Goal: Information Seeking & Learning: Learn about a topic

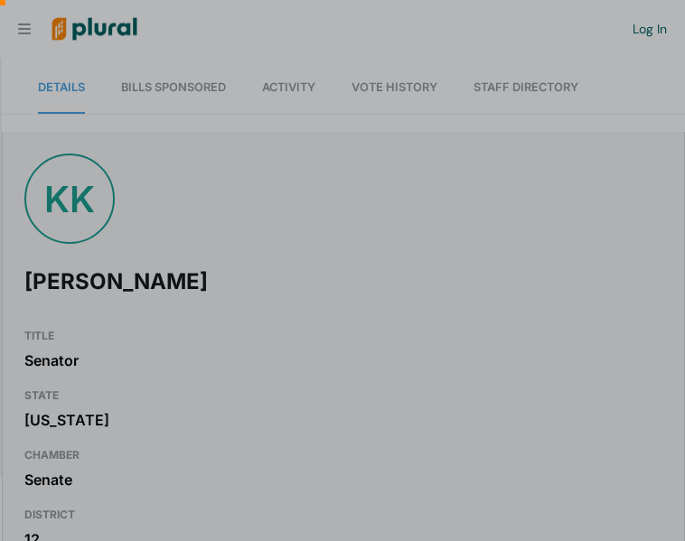
scroll to position [0, 18]
click at [165, 77] on div at bounding box center [342, 133] width 685 height 267
click at [166, 86] on div at bounding box center [342, 133] width 685 height 267
click at [224, 92] on div at bounding box center [342, 133] width 685 height 267
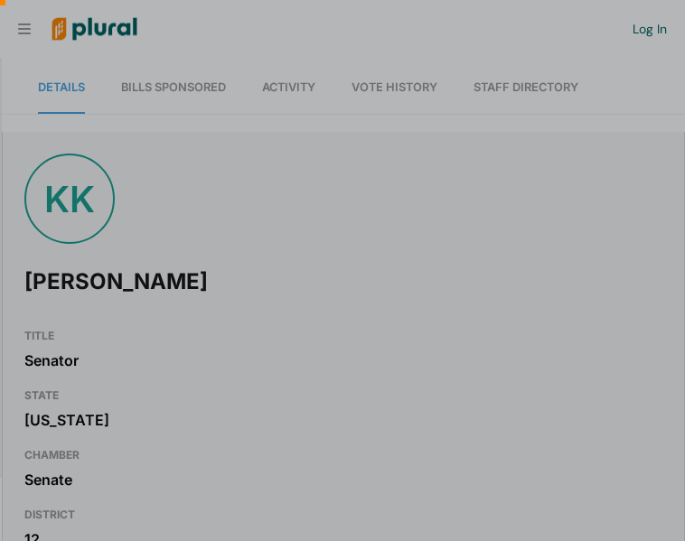
click at [80, 232] on div at bounding box center [342, 133] width 685 height 267
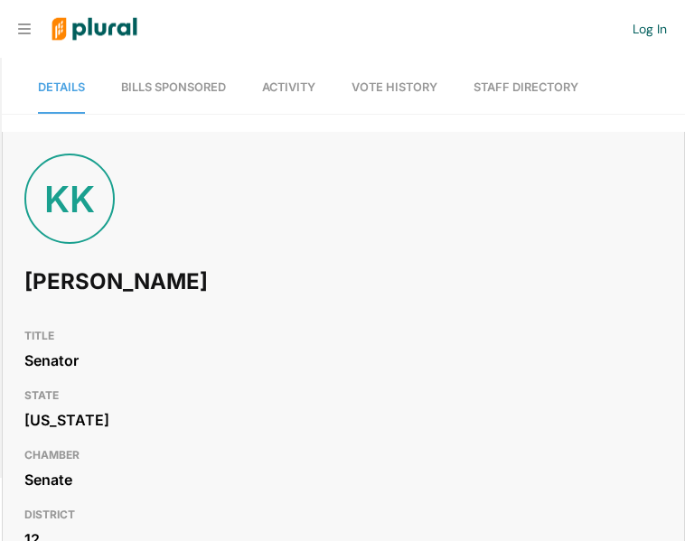
click at [181, 97] on link "Bills Sponsored" at bounding box center [173, 88] width 105 height 52
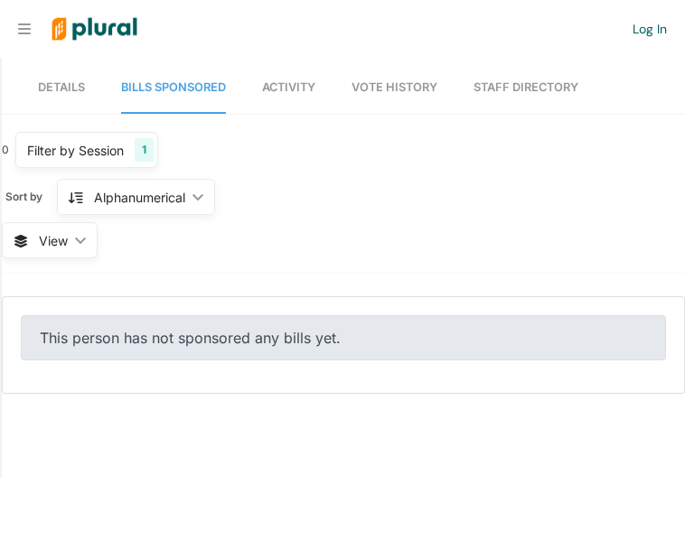
click at [32, 240] on span "View ic_keyboard_arrow_down" at bounding box center [50, 240] width 96 height 36
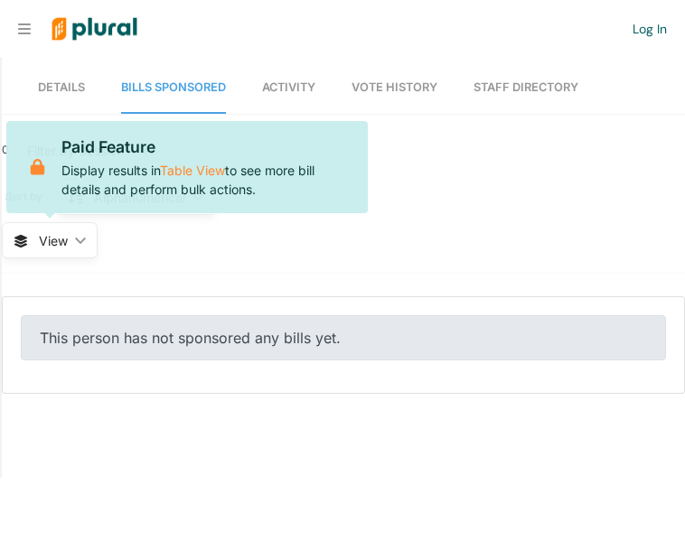
click at [400, 235] on div "0 Filter by Session 1 Filter by Session close Current Sessions [US_STATE] 2026 …" at bounding box center [343, 203] width 683 height 142
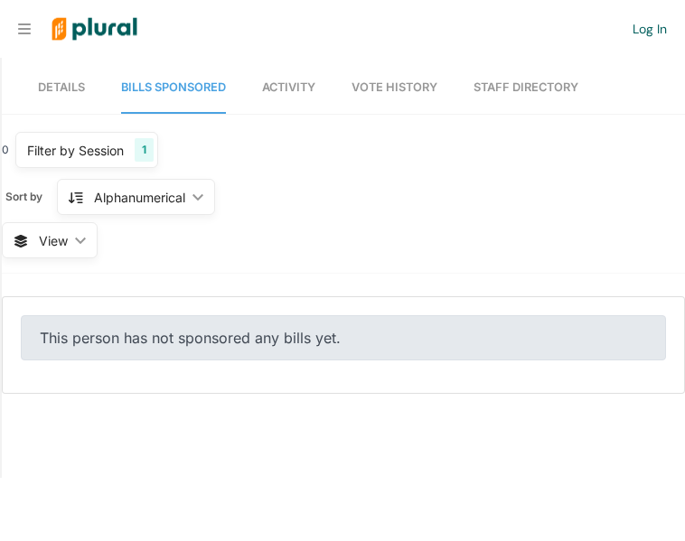
click at [61, 87] on span "Details" at bounding box center [61, 87] width 47 height 14
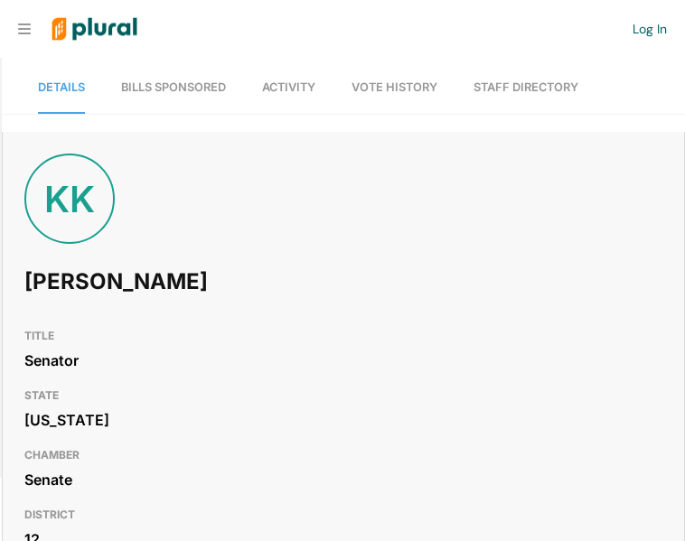
click at [186, 95] on link "Bills Sponsored" at bounding box center [173, 88] width 105 height 52
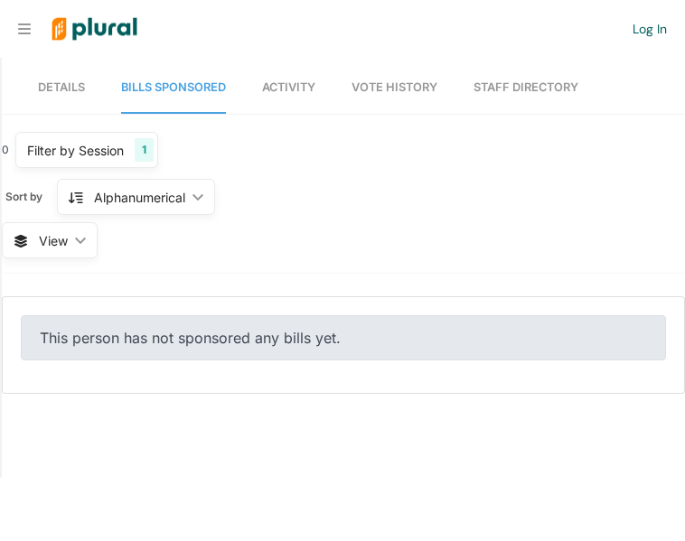
click at [295, 90] on span "Activity" at bounding box center [288, 87] width 53 height 14
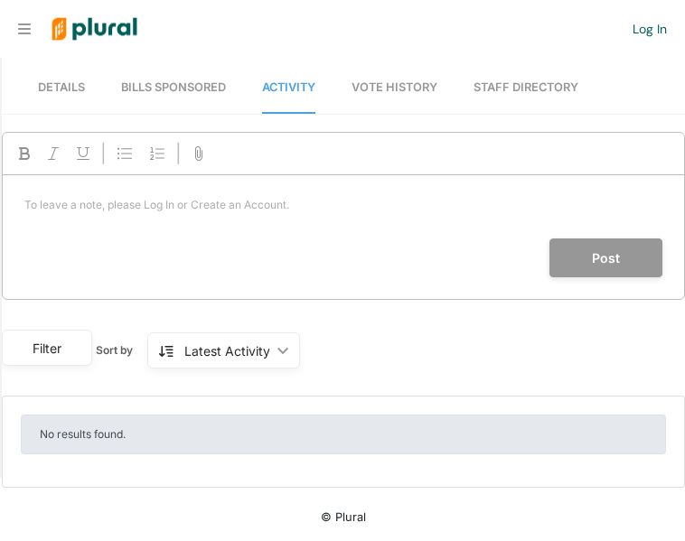
click at [57, 89] on span "Details" at bounding box center [61, 87] width 47 height 14
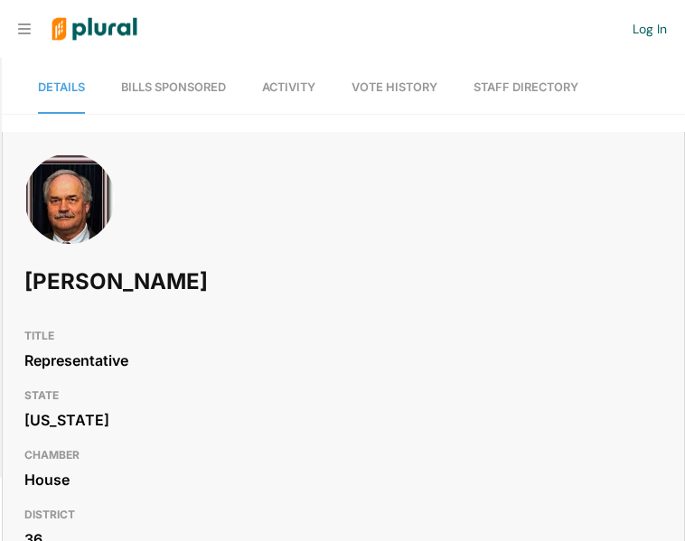
click at [174, 80] on span "Bills Sponsored" at bounding box center [173, 87] width 105 height 14
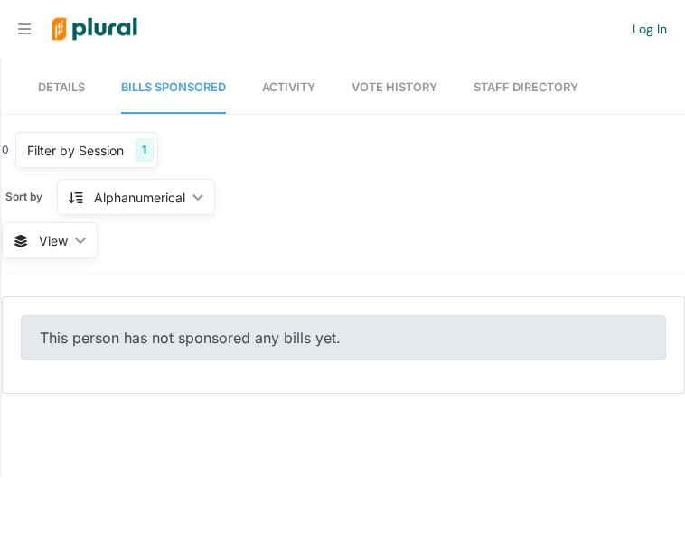
click at [115, 204] on div "Alphanumerical" at bounding box center [139, 197] width 91 height 19
click at [259, 216] on div "0 Filter by Session 1 Filter by Session close Current Sessions Alabama 2026 Reg…" at bounding box center [343, 203] width 683 height 142
click at [50, 248] on span "View" at bounding box center [53, 240] width 29 height 19
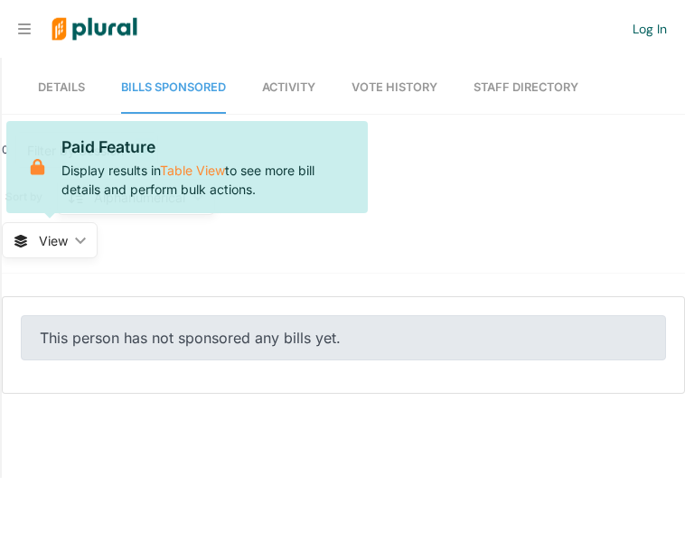
click at [80, 245] on span "View ic_keyboard_arrow_down" at bounding box center [50, 240] width 96 height 36
click at [166, 260] on div "0 Filter by Session 1 Filter by Session close Current Sessions [US_STATE] 2026 …" at bounding box center [343, 203] width 683 height 142
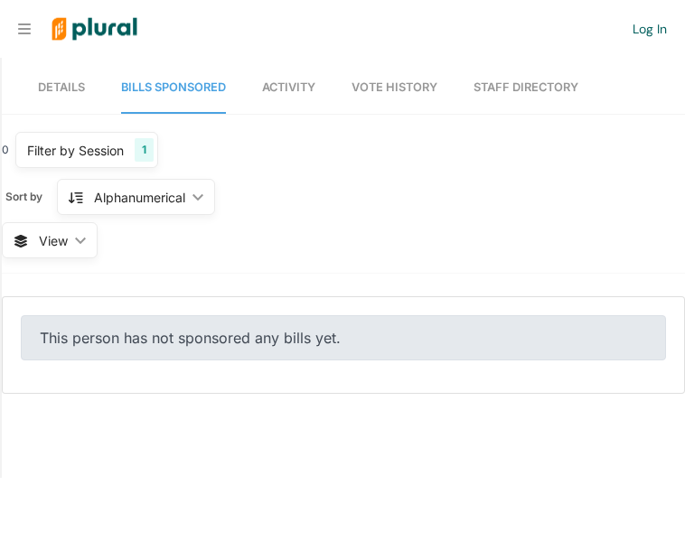
click at [101, 157] on div "Filter by Session" at bounding box center [75, 150] width 97 height 19
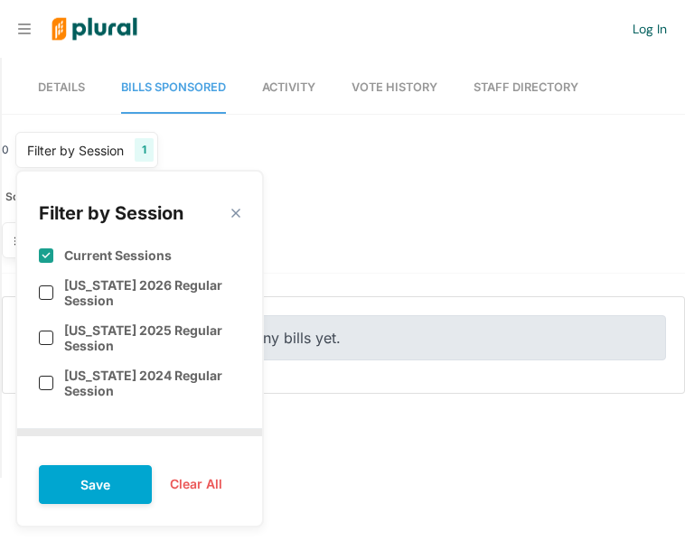
click at [275, 167] on div "0 Filter by Session 1 Filter by Session close Current Sessions Alabama 2026 Reg…" at bounding box center [343, 203] width 683 height 142
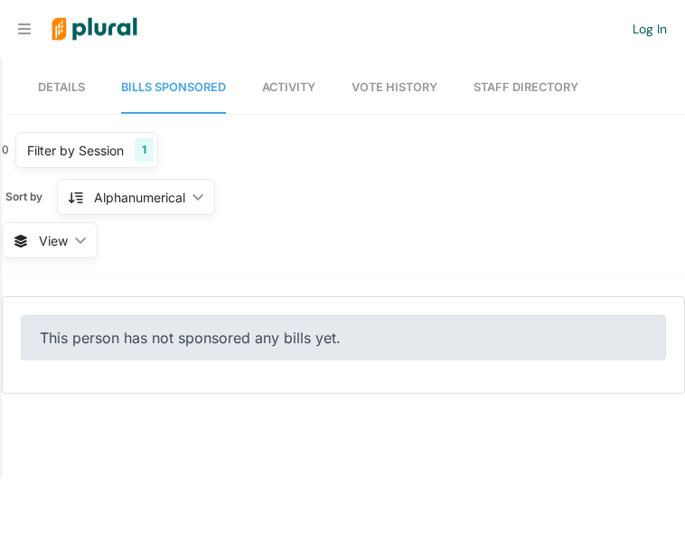
click at [401, 75] on link "Vote History" at bounding box center [395, 88] width 86 height 52
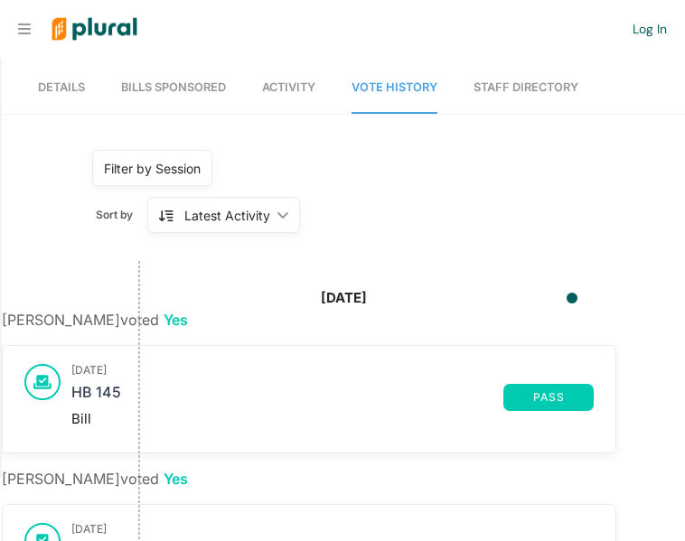
click at [260, 232] on div "Latest Activity ic_keyboard_arrow_down" at bounding box center [223, 215] width 153 height 36
click at [339, 296] on div "May 9, 2024" at bounding box center [344, 298] width 46 height 21
click at [486, 296] on div "May 9, 2024" at bounding box center [343, 298] width 710 height 21
click at [259, 224] on div "Latest Activity" at bounding box center [227, 215] width 86 height 19
click at [242, 295] on div "Latest Activity" at bounding box center [232, 299] width 108 height 15
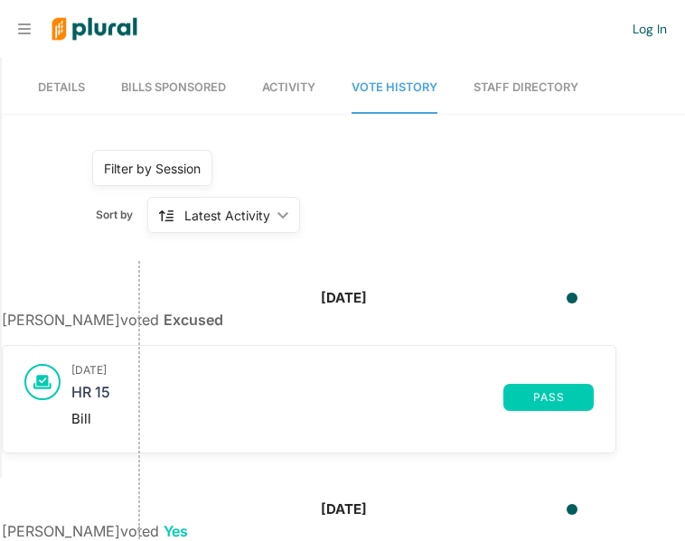
click at [262, 218] on div "Latest Activity" at bounding box center [227, 215] width 86 height 19
click at [254, 247] on link "Latest Activity" at bounding box center [219, 258] width 158 height 42
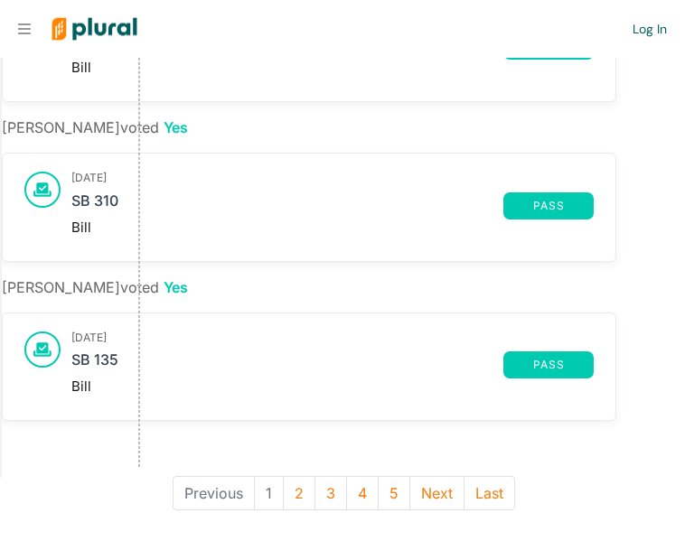
scroll to position [1548, 0]
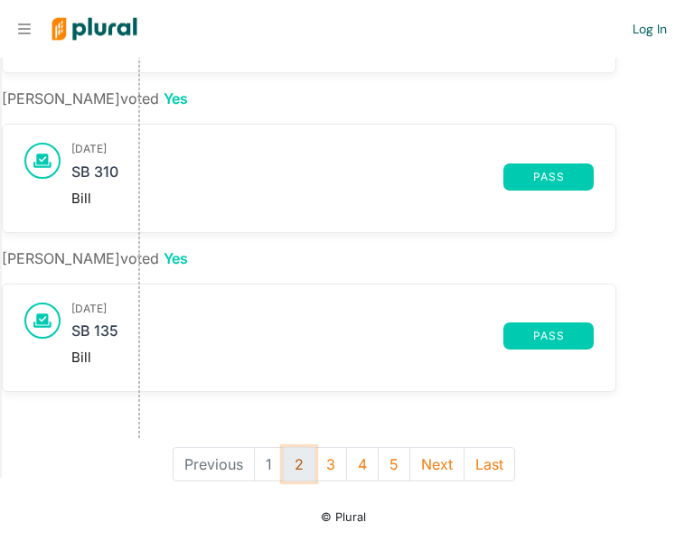
click at [303, 461] on button "2" at bounding box center [299, 464] width 33 height 34
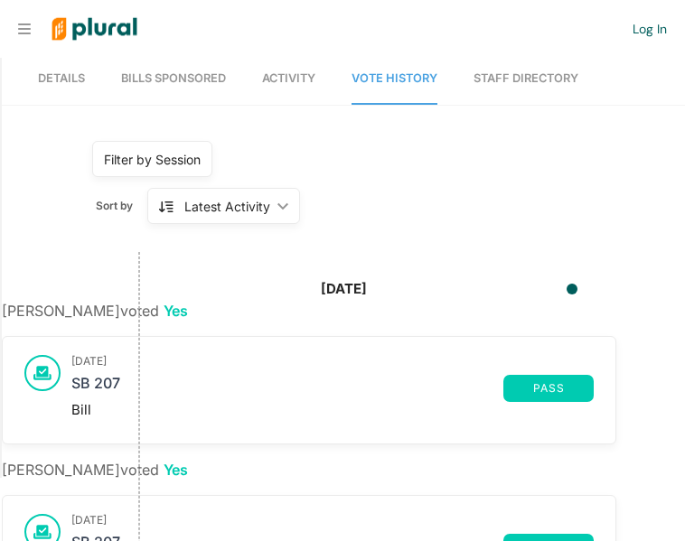
scroll to position [1497, 0]
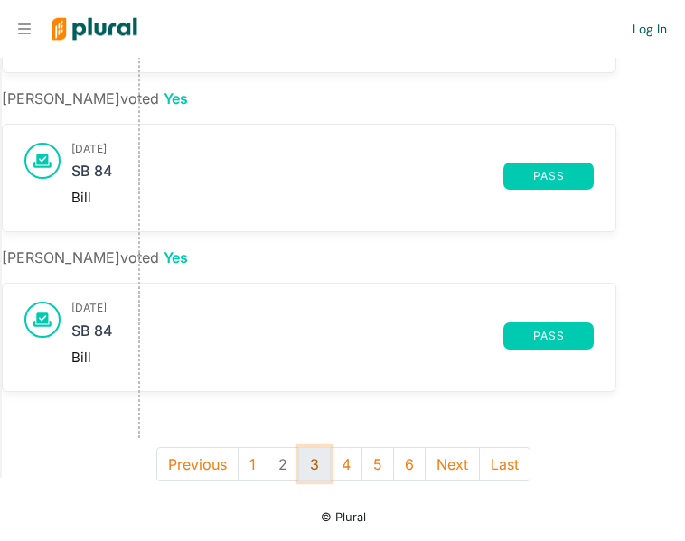
click at [318, 459] on button "3" at bounding box center [314, 464] width 33 height 34
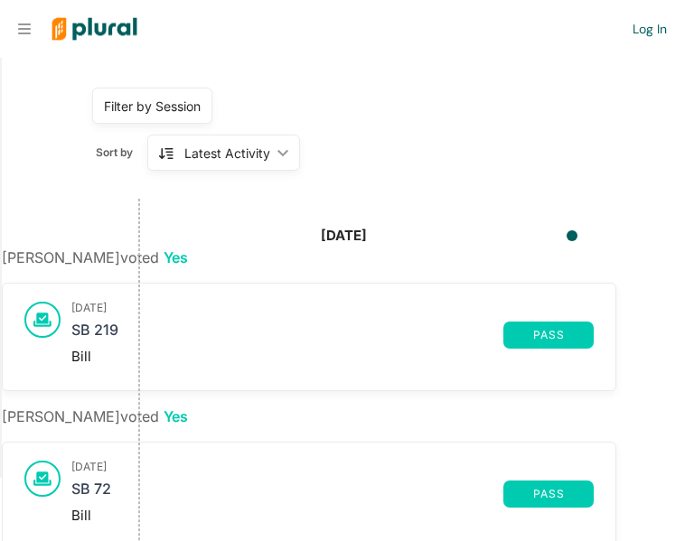
scroll to position [71, 0]
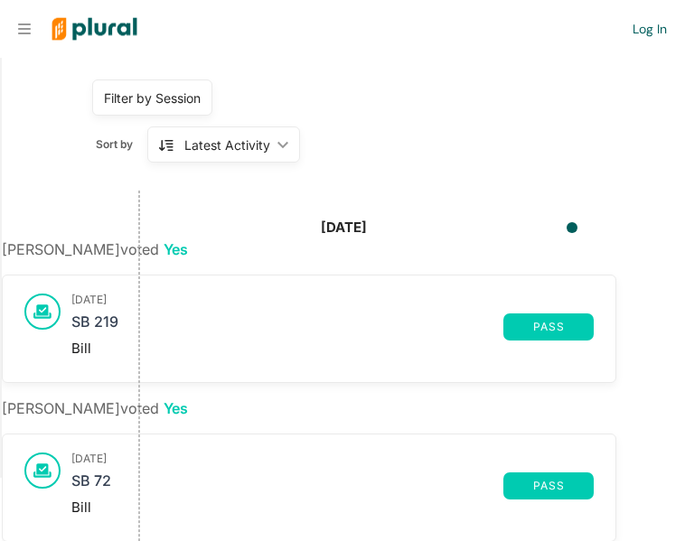
click at [121, 306] on div "May 8, 2024 SB 219 pass Bill" at bounding box center [332, 329] width 522 height 71
click at [537, 332] on span "pass" at bounding box center [548, 327] width 69 height 11
click at [113, 323] on link "SB 219" at bounding box center [287, 327] width 432 height 27
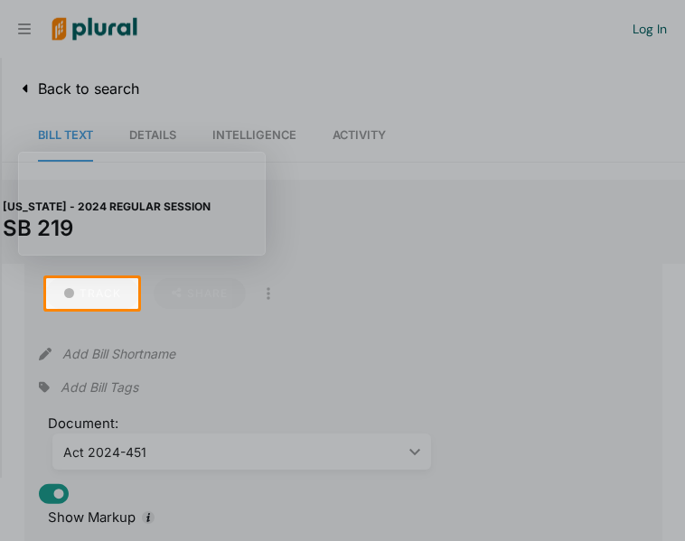
click at [210, 301] on div at bounding box center [411, 293] width 547 height 31
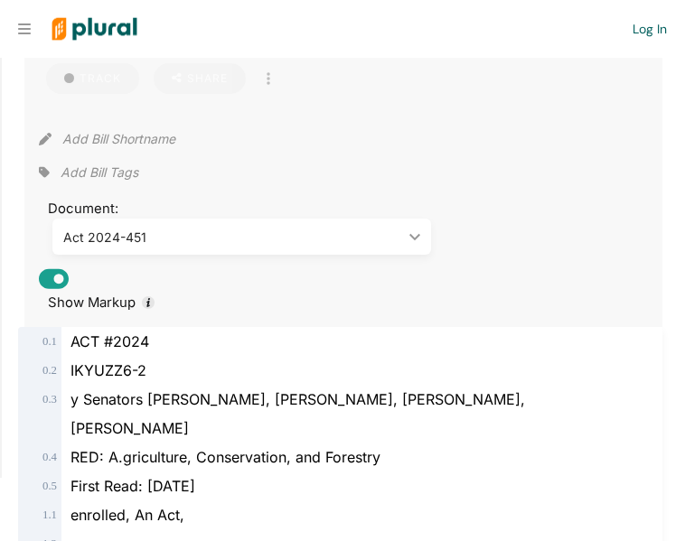
scroll to position [211, 0]
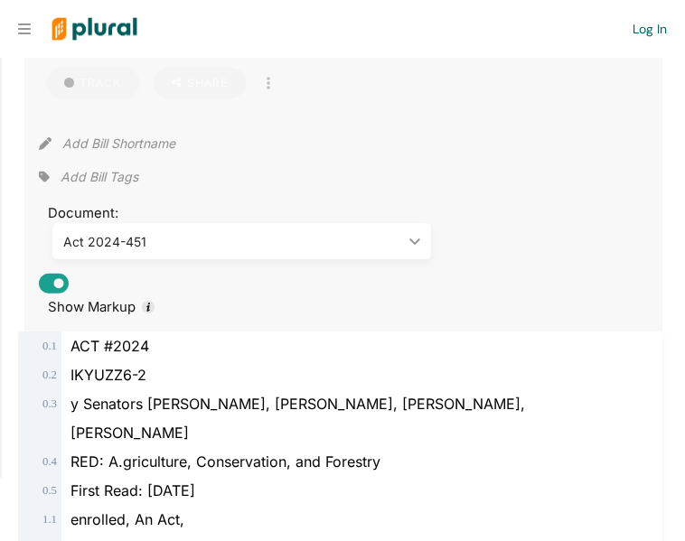
click at [208, 253] on div "Act 2024-451 ic_keyboard_arrow_down" at bounding box center [241, 241] width 379 height 36
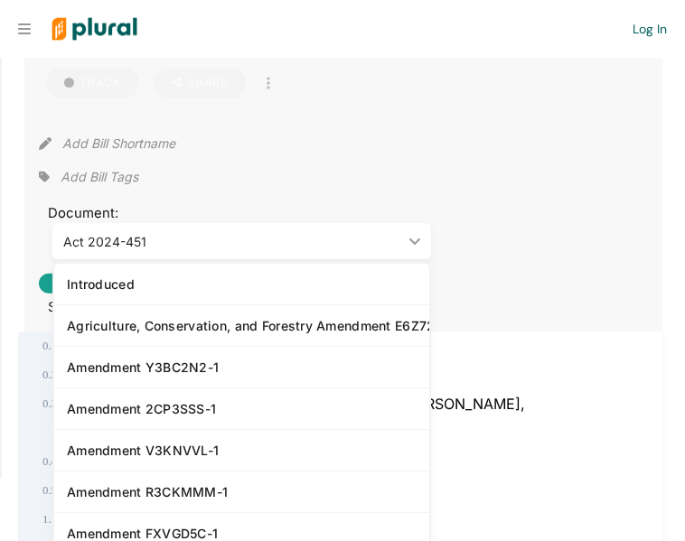
click at [208, 253] on div "Act 2024-451 ic_keyboard_arrow_down" at bounding box center [241, 241] width 379 height 36
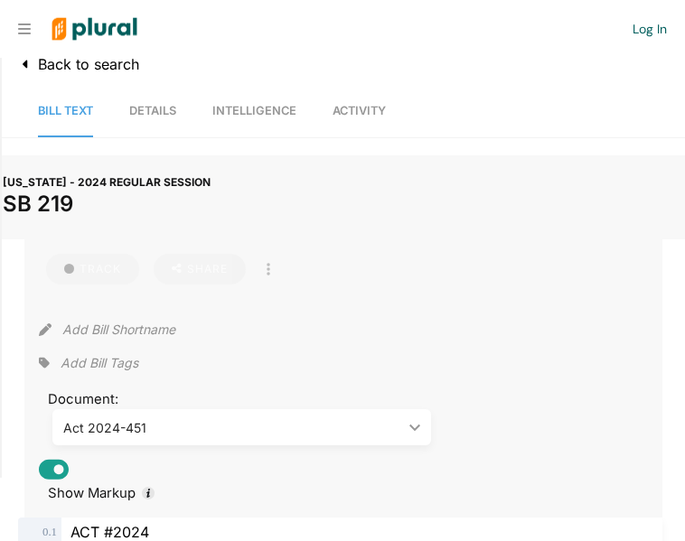
scroll to position [0, 0]
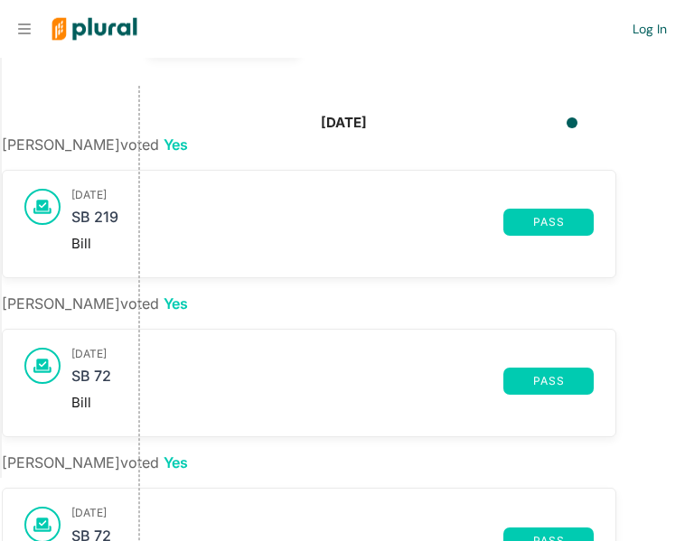
scroll to position [177, 0]
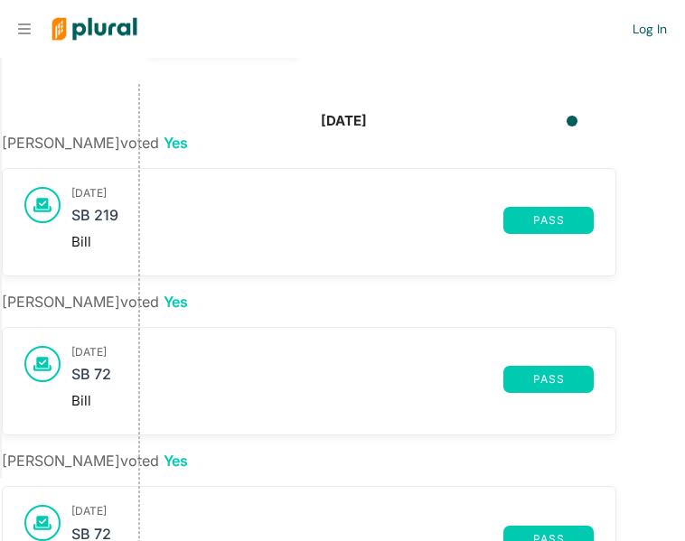
click at [568, 124] on div at bounding box center [572, 121] width 11 height 11
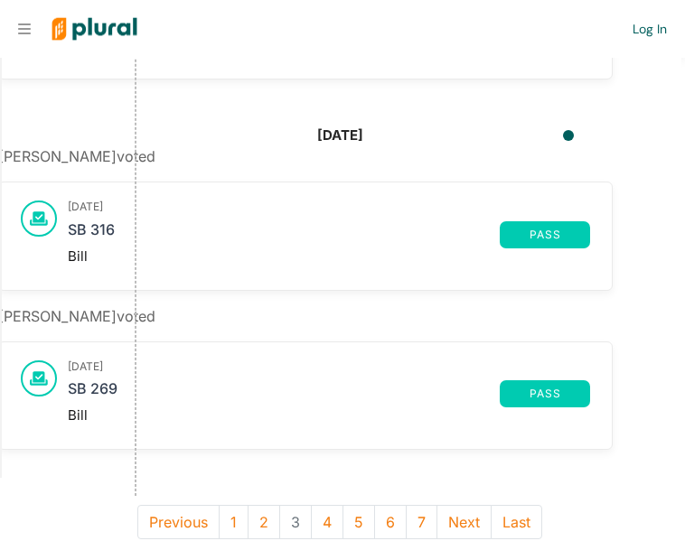
scroll to position [1548, 0]
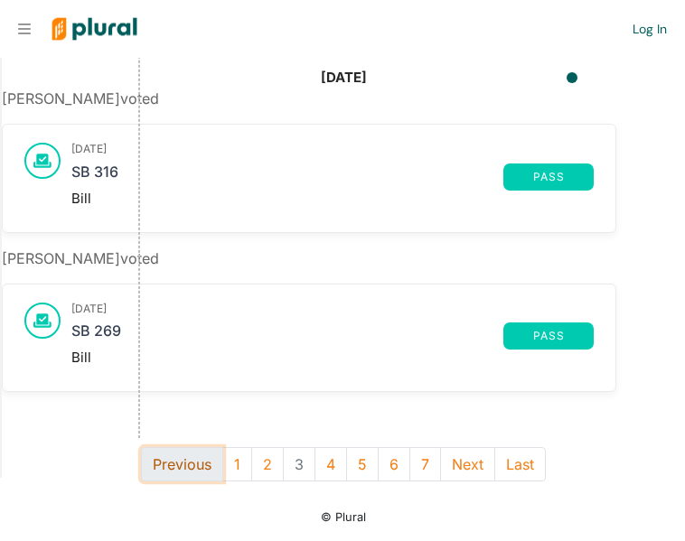
click at [192, 475] on button "Previous" at bounding box center [182, 464] width 82 height 34
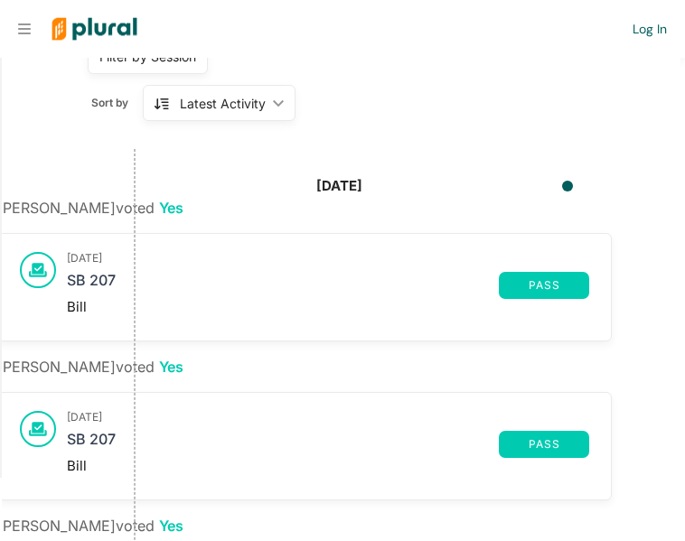
scroll to position [115, 5]
